Goal: Task Accomplishment & Management: Use online tool/utility

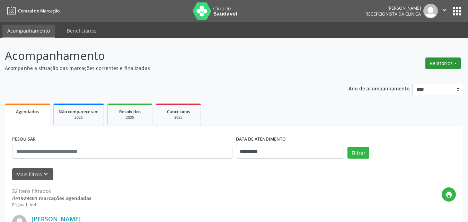
click at [440, 64] on button "Relatórios" at bounding box center [442, 63] width 35 height 12
click at [425, 78] on link "Agendamentos" at bounding box center [423, 78] width 74 height 10
select select "*"
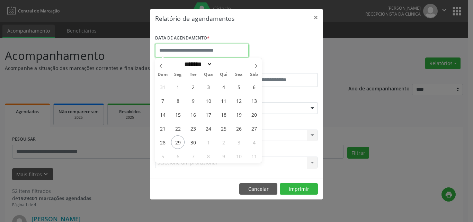
click at [180, 51] on input "text" at bounding box center [202, 51] width 94 height 14
click at [175, 139] on span "29" at bounding box center [178, 142] width 14 height 14
type input "**********"
click at [176, 144] on span "29" at bounding box center [178, 142] width 14 height 14
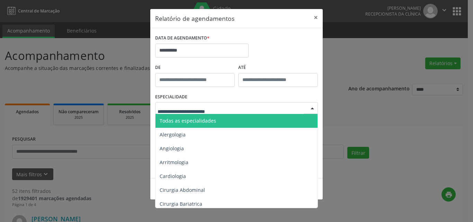
click at [195, 123] on span "Todas as especialidades" at bounding box center [188, 120] width 56 height 7
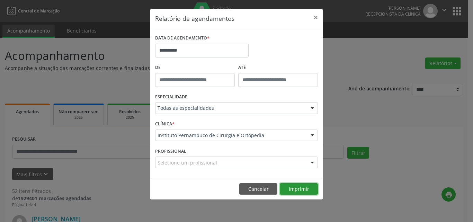
click at [302, 191] on button "Imprimir" at bounding box center [299, 189] width 38 height 12
